Goal: Task Accomplishment & Management: Manage account settings

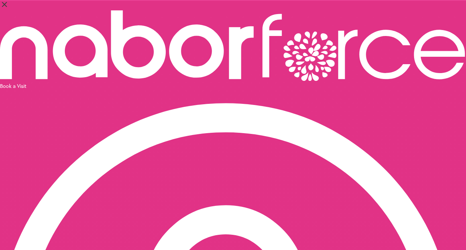
select select "*"
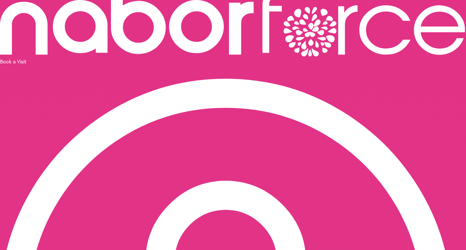
scroll to position [0, 171]
